Goal: Information Seeking & Learning: Check status

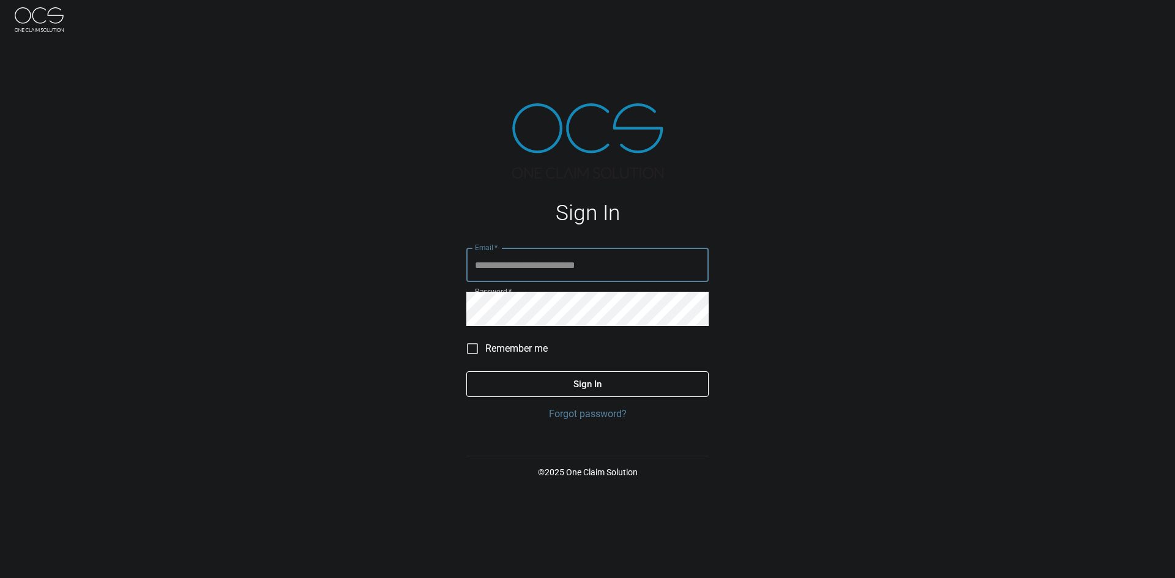
type input "**********"
click at [522, 390] on button "Sign In" at bounding box center [587, 385] width 242 height 26
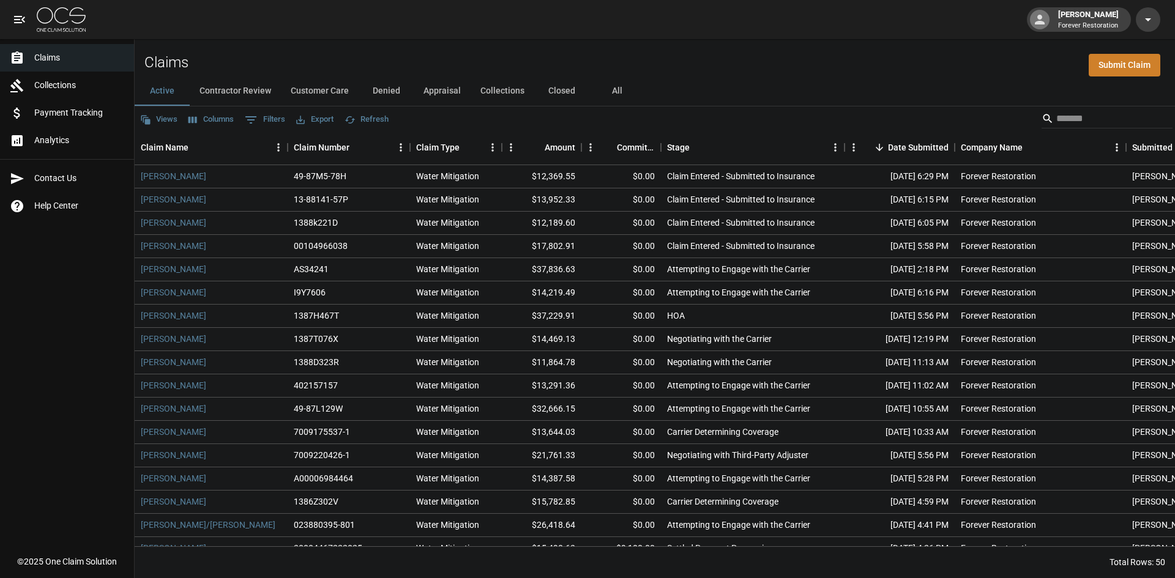
click at [389, 87] on button "Denied" at bounding box center [386, 91] width 55 height 29
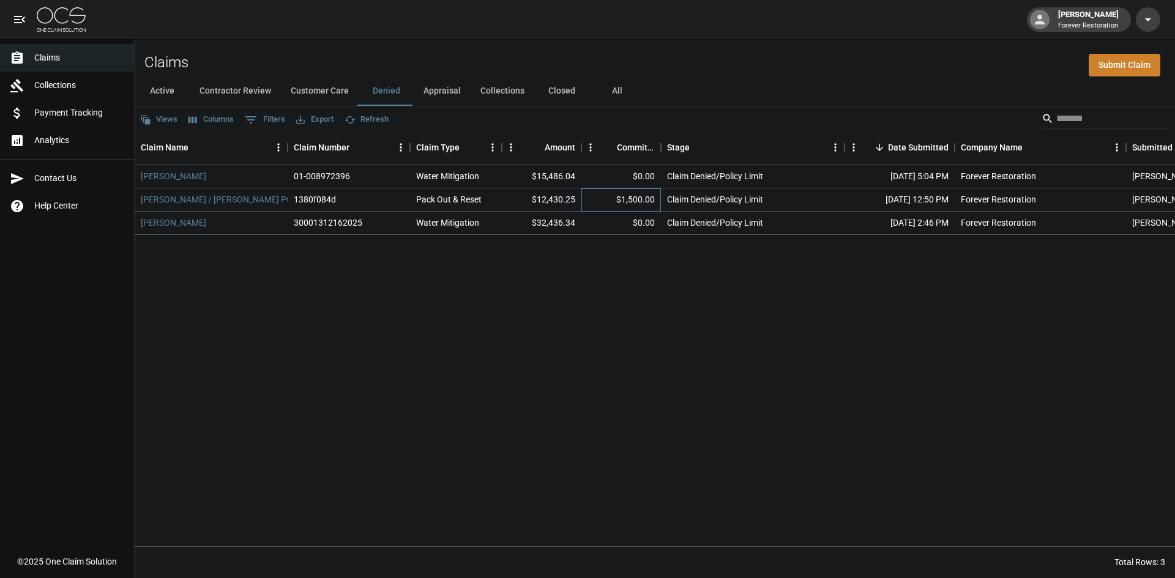
click at [627, 195] on div "$1,500.00" at bounding box center [621, 200] width 80 height 23
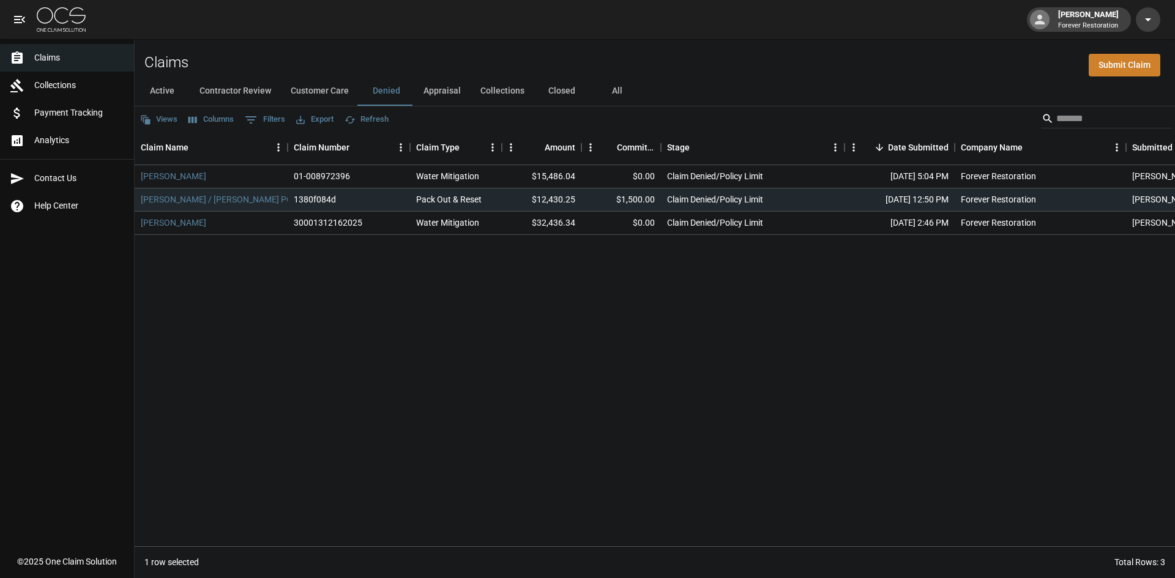
click at [398, 319] on div "[PERSON_NAME] 01-008972396 Water Mitigation $15,486.04 $0.00 Claim Denied/Polic…" at bounding box center [707, 355] width 1145 height 381
click at [324, 89] on button "Customer Care" at bounding box center [320, 91] width 78 height 29
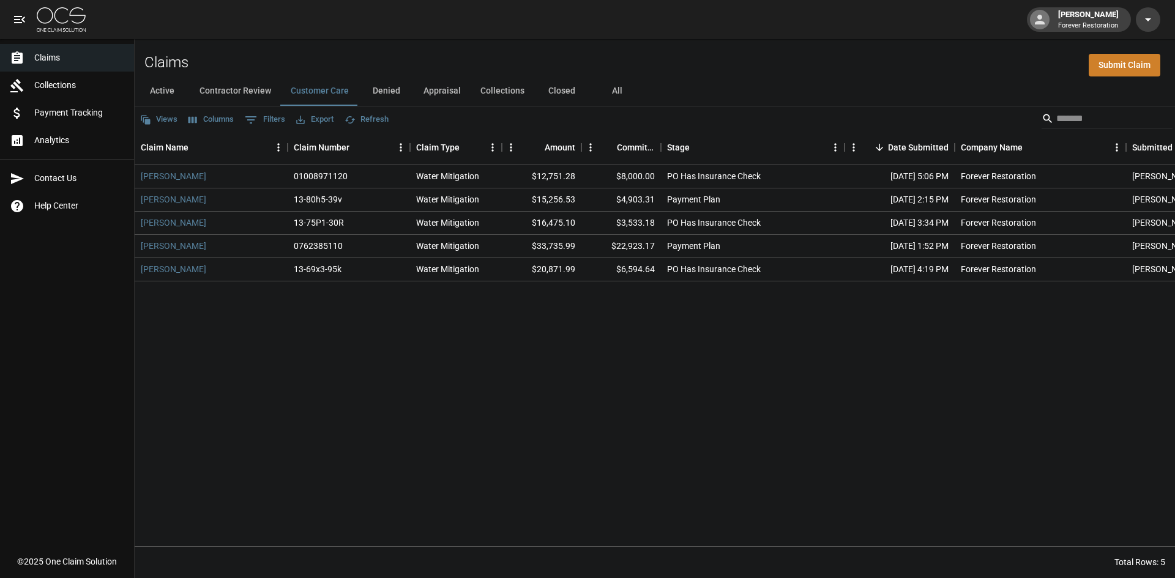
click at [392, 85] on button "Denied" at bounding box center [386, 91] width 55 height 29
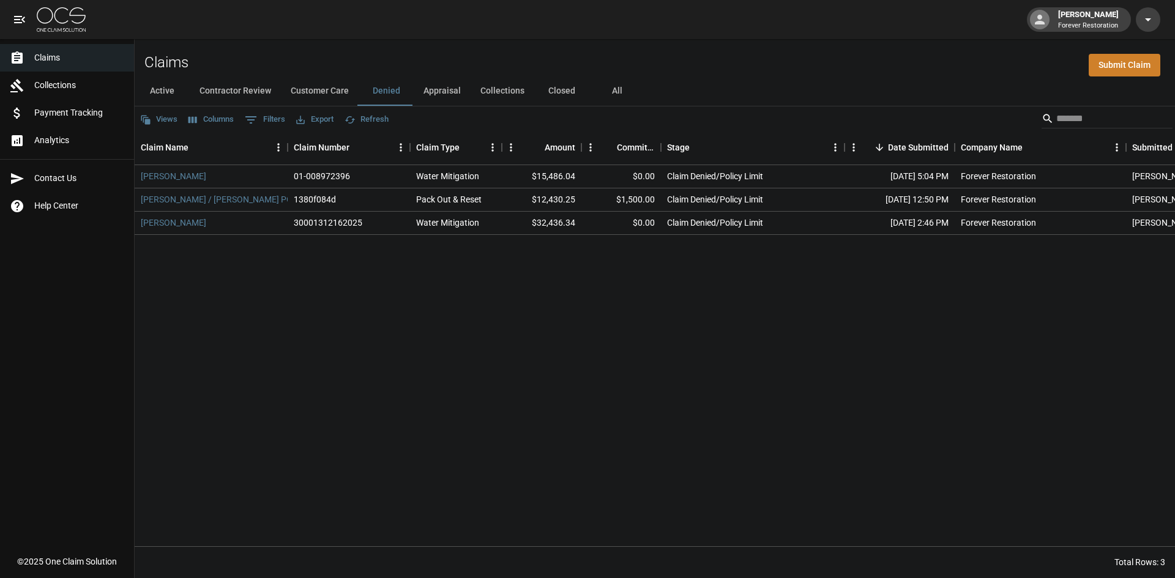
click at [570, 90] on button "Closed" at bounding box center [561, 91] width 55 height 29
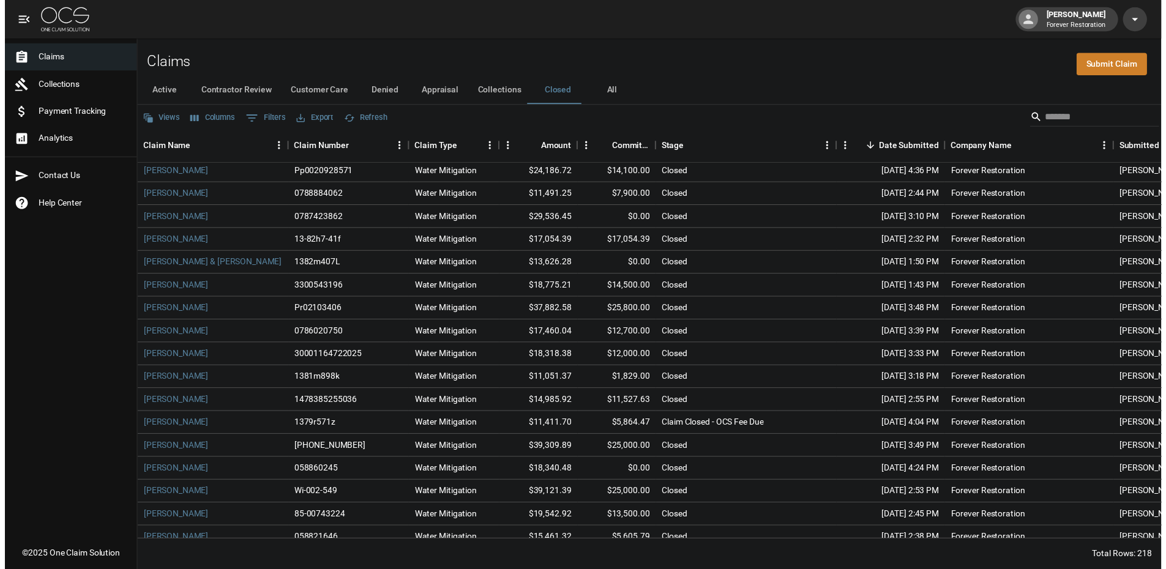
scroll to position [367, 0]
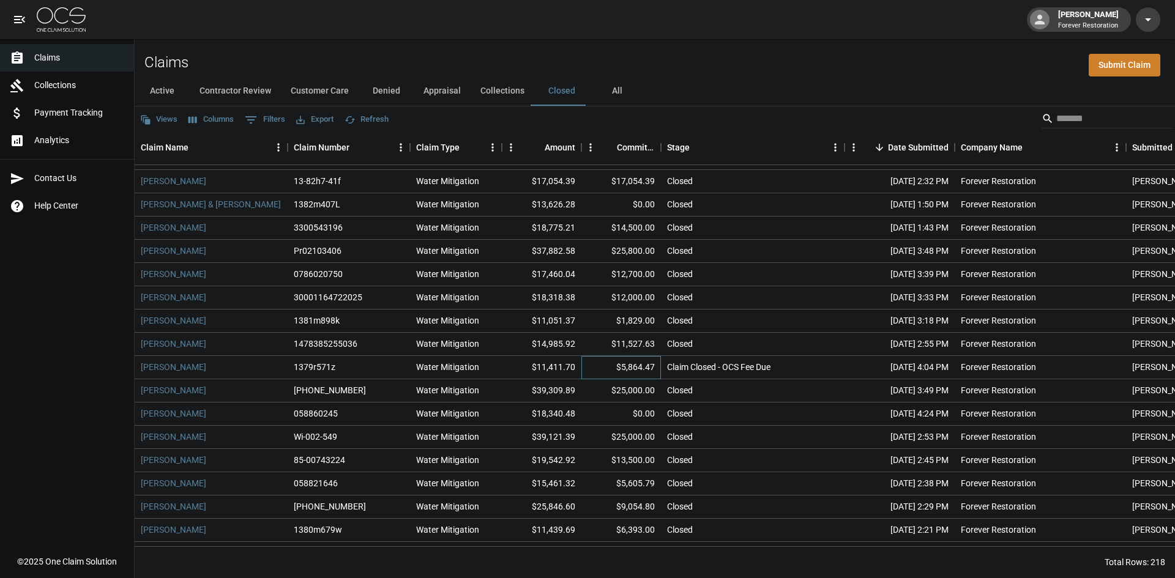
click at [594, 364] on div "$5,864.47" at bounding box center [621, 367] width 80 height 23
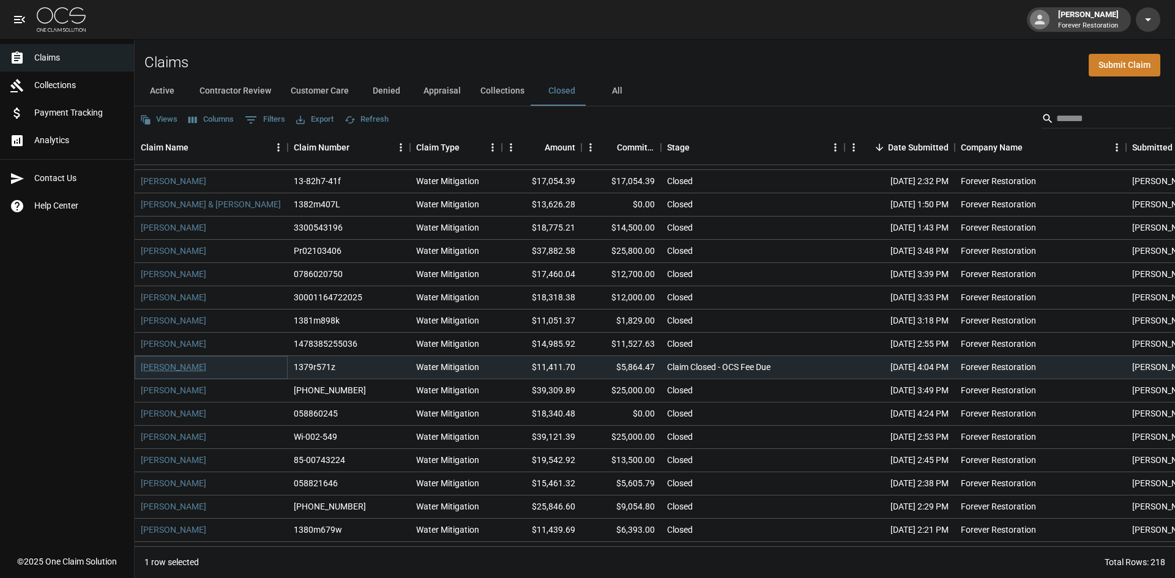
click at [187, 367] on link "[PERSON_NAME]" at bounding box center [173, 367] width 65 height 12
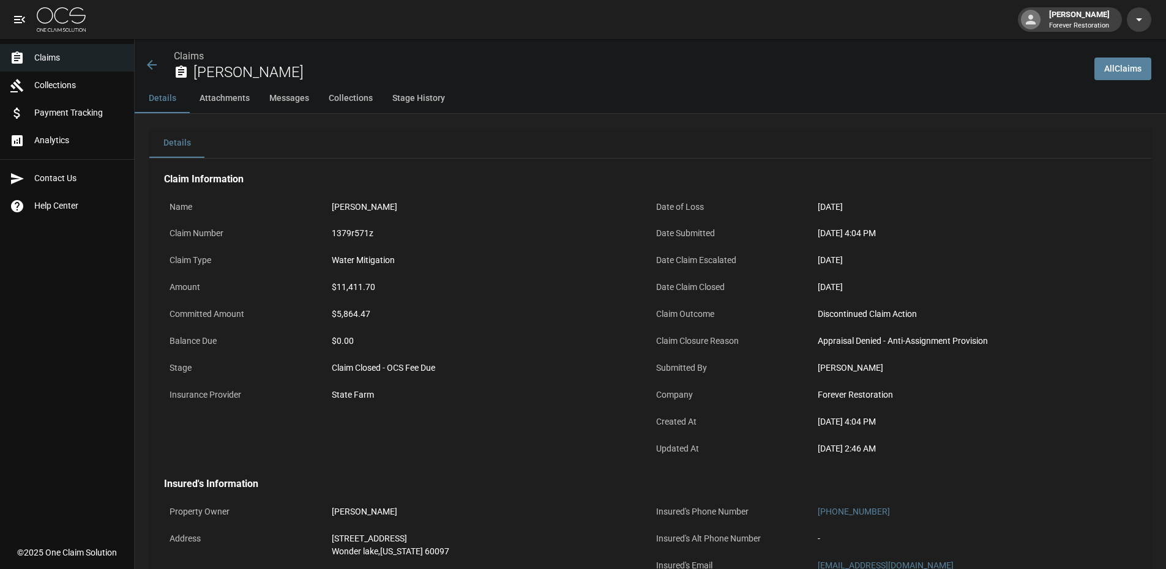
click at [60, 61] on span "Claims" at bounding box center [79, 57] width 90 height 13
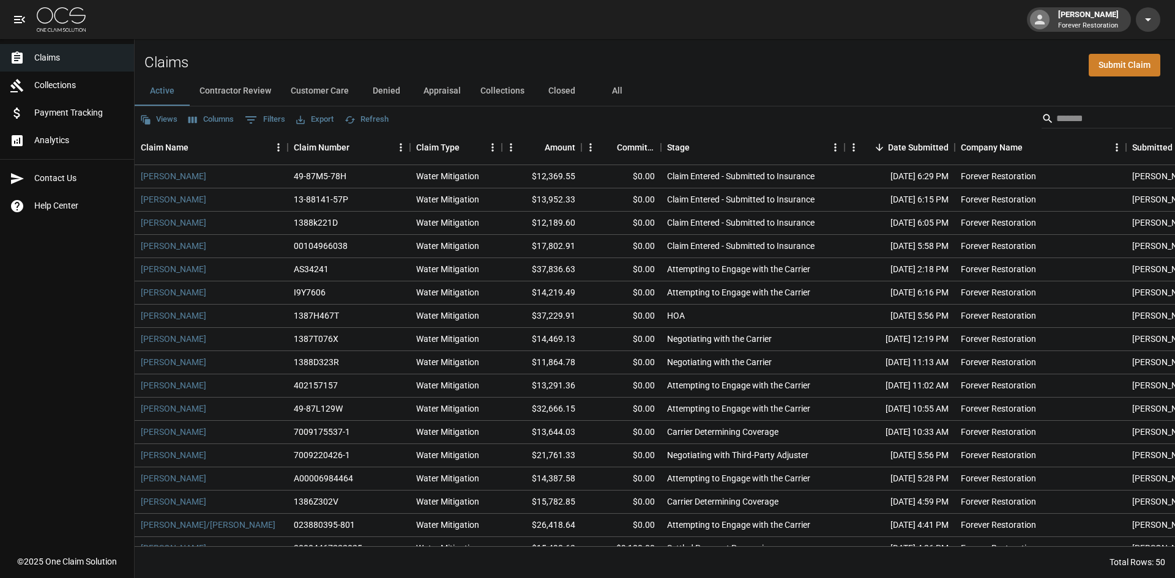
click at [611, 95] on button "All" at bounding box center [616, 91] width 55 height 29
click at [1091, 118] on input "Search" at bounding box center [1105, 119] width 98 height 20
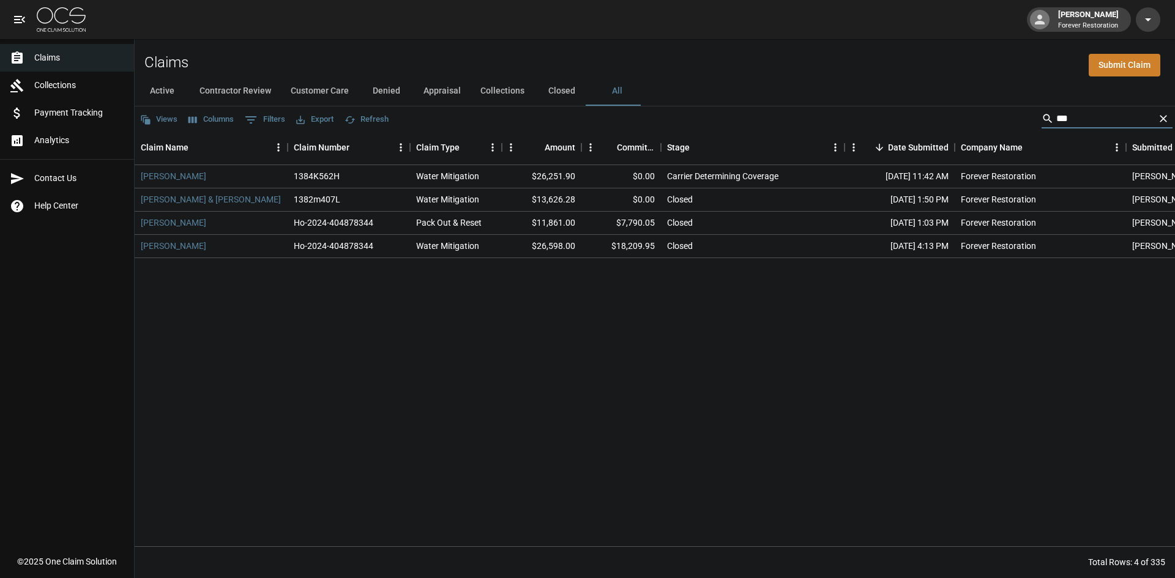
type input "***"
click at [1167, 114] on icon "Clear" at bounding box center [1163, 119] width 12 height 12
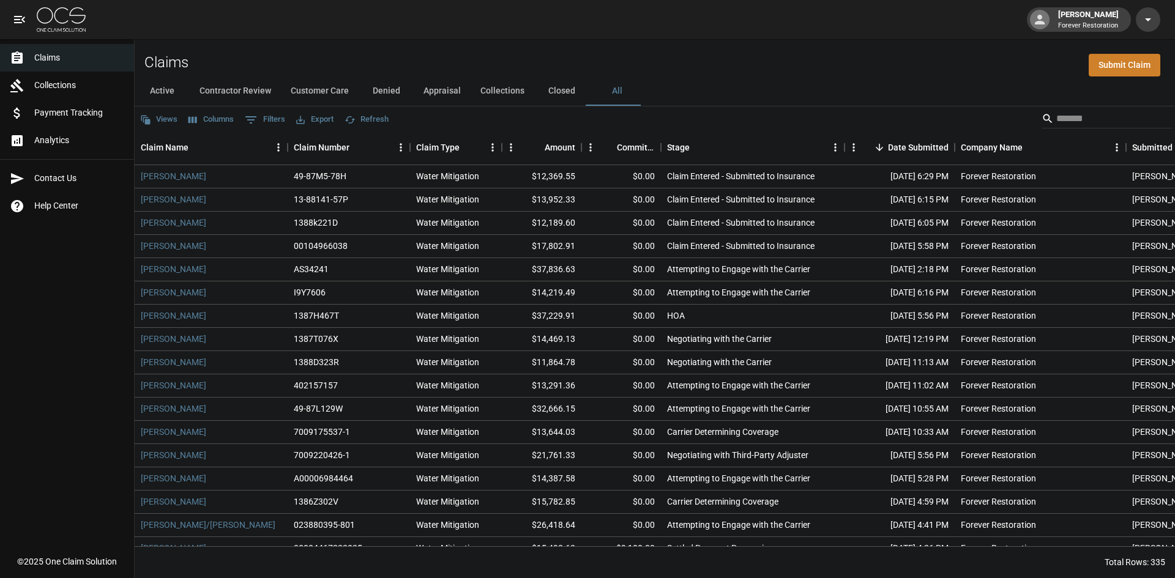
click at [37, 61] on span "Claims" at bounding box center [79, 57] width 90 height 13
click at [447, 86] on button "Appraisal" at bounding box center [442, 91] width 57 height 29
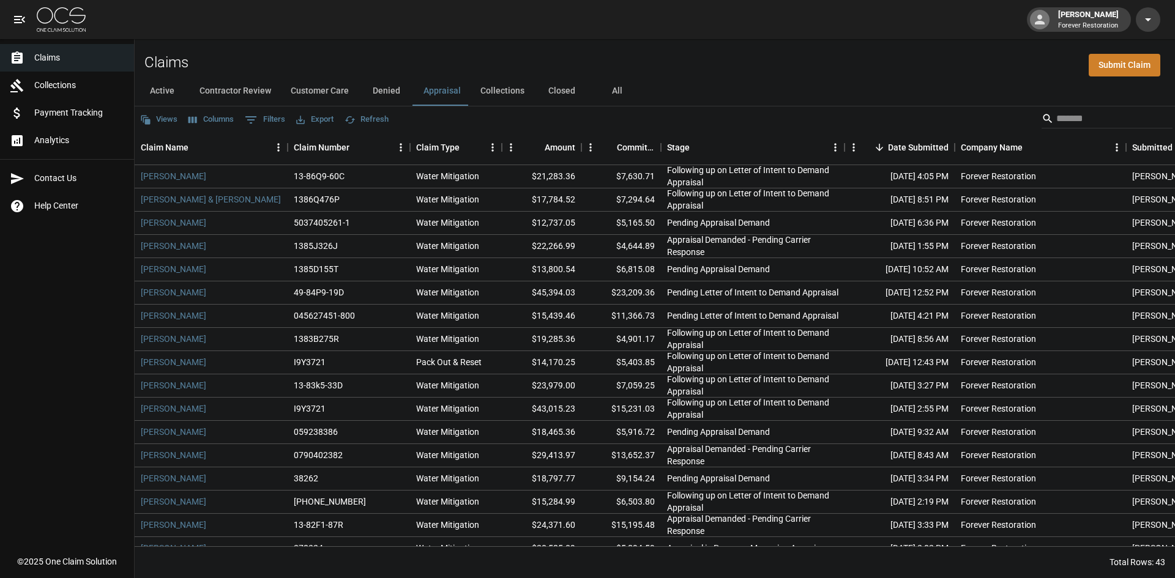
click at [391, 89] on button "Denied" at bounding box center [386, 91] width 55 height 29
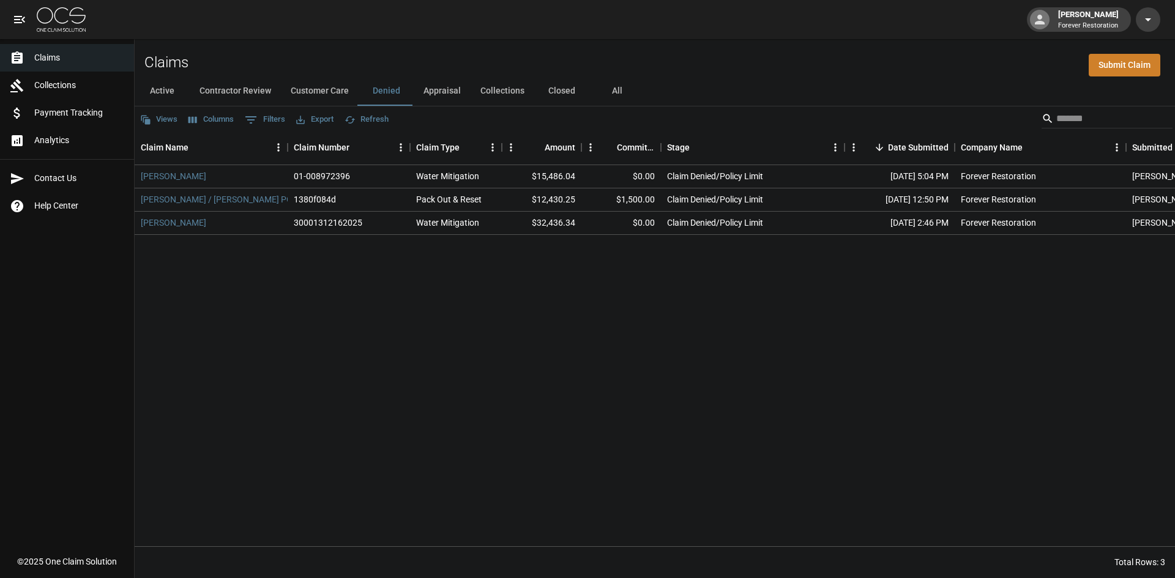
click at [336, 93] on button "Customer Care" at bounding box center [320, 91] width 78 height 29
